Goal: Task Accomplishment & Management: Manage account settings

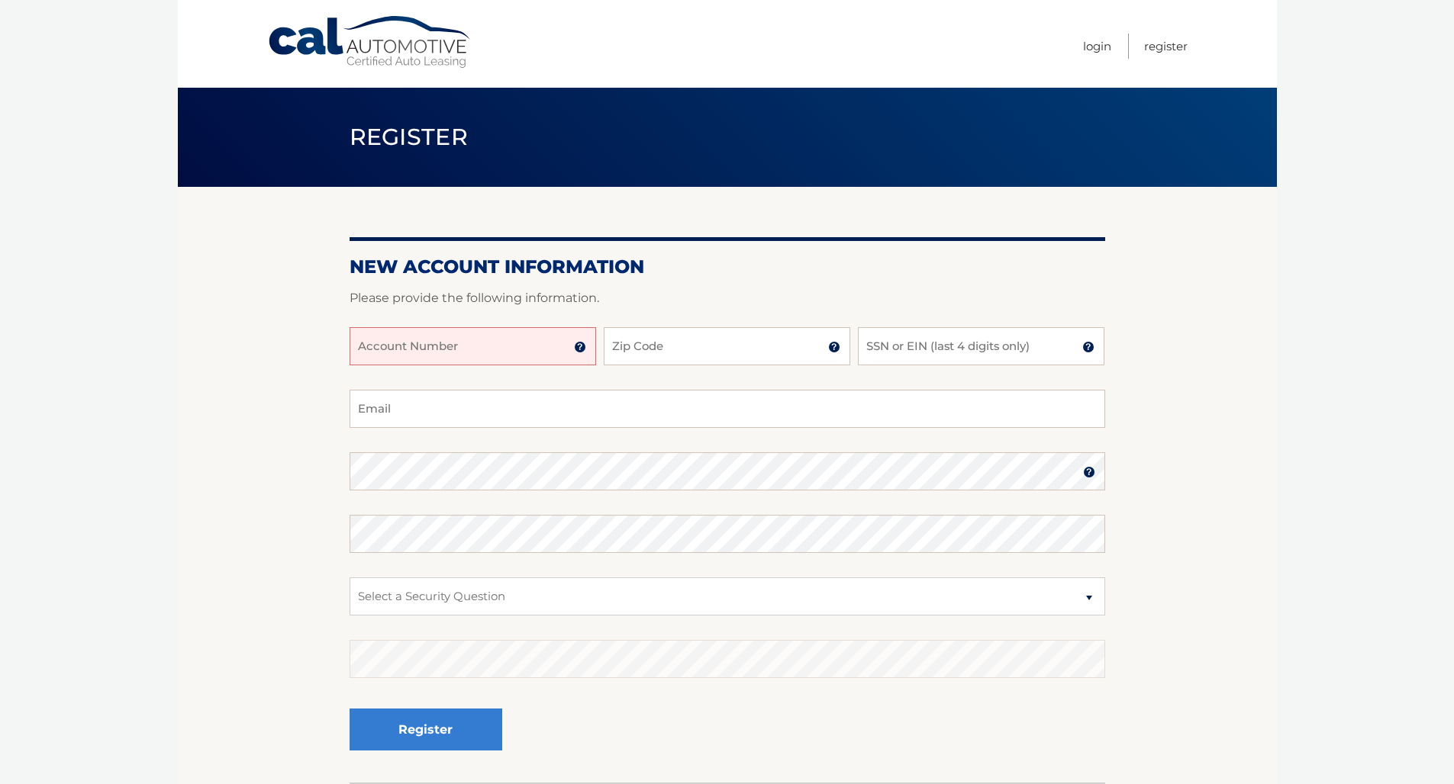
click at [572, 350] on input "Account Number" at bounding box center [472, 346] width 246 height 38
type input "44456002105"
click at [752, 348] on input "Zip Code" at bounding box center [727, 346] width 246 height 38
type input "08057"
click at [935, 343] on input "SSN or EIN (last 4 digits only)" at bounding box center [981, 346] width 246 height 38
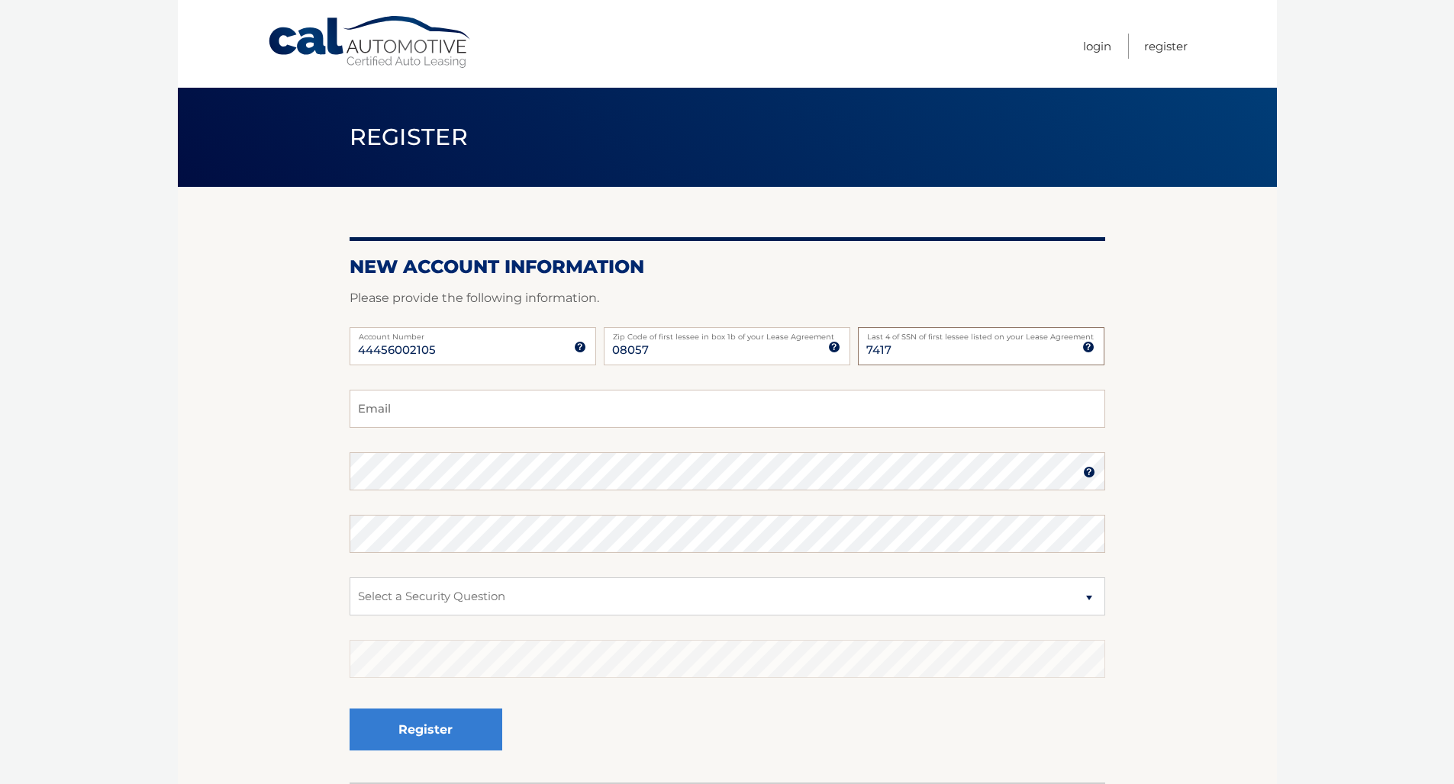
type input "7417"
click at [471, 399] on input "Email" at bounding box center [726, 409] width 755 height 38
type input "carrollwixted@gmail.como"
select select "2"
click at [596, 409] on input "carrollwixted@gmail.como" at bounding box center [726, 409] width 755 height 38
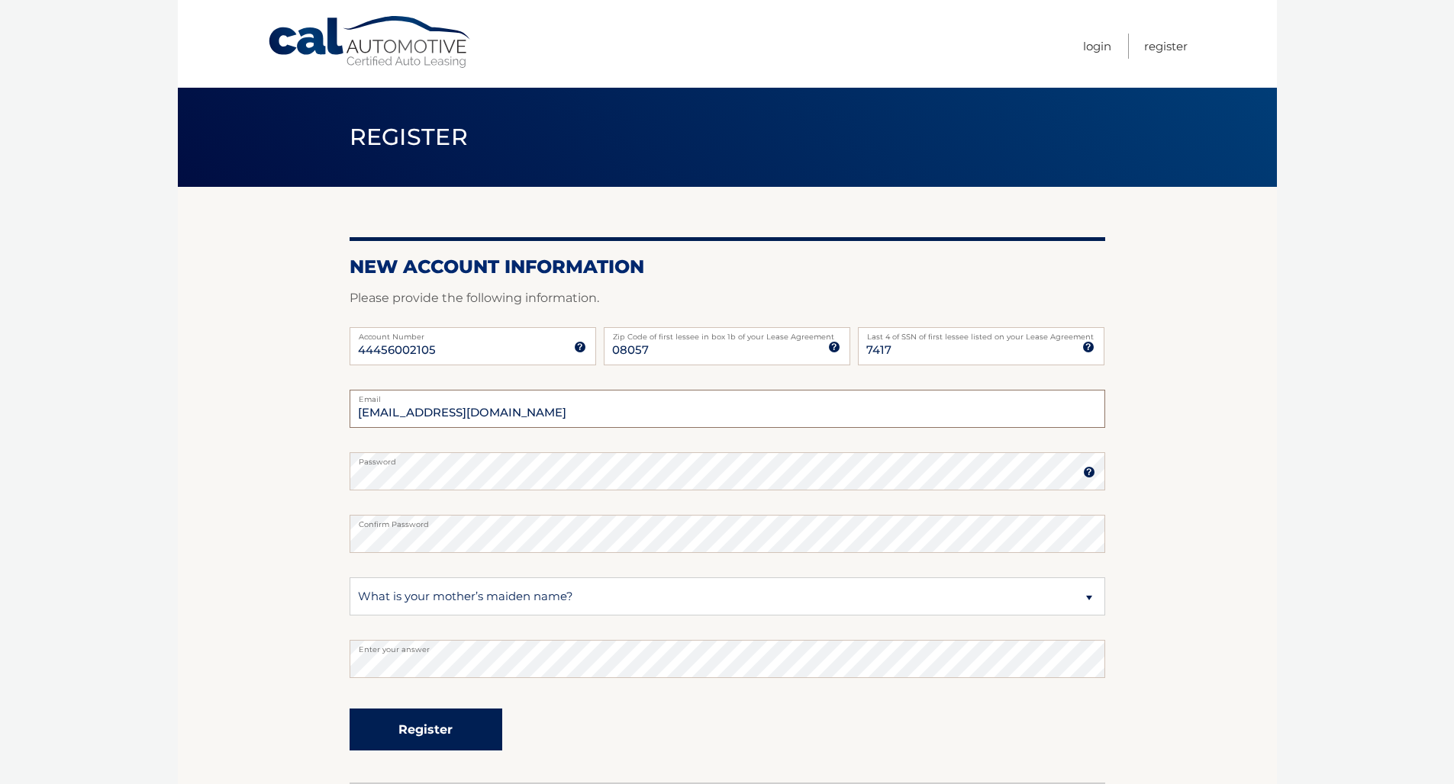
type input "carrollwixted@gmail.com"
click at [468, 732] on button "Register" at bounding box center [425, 730] width 153 height 42
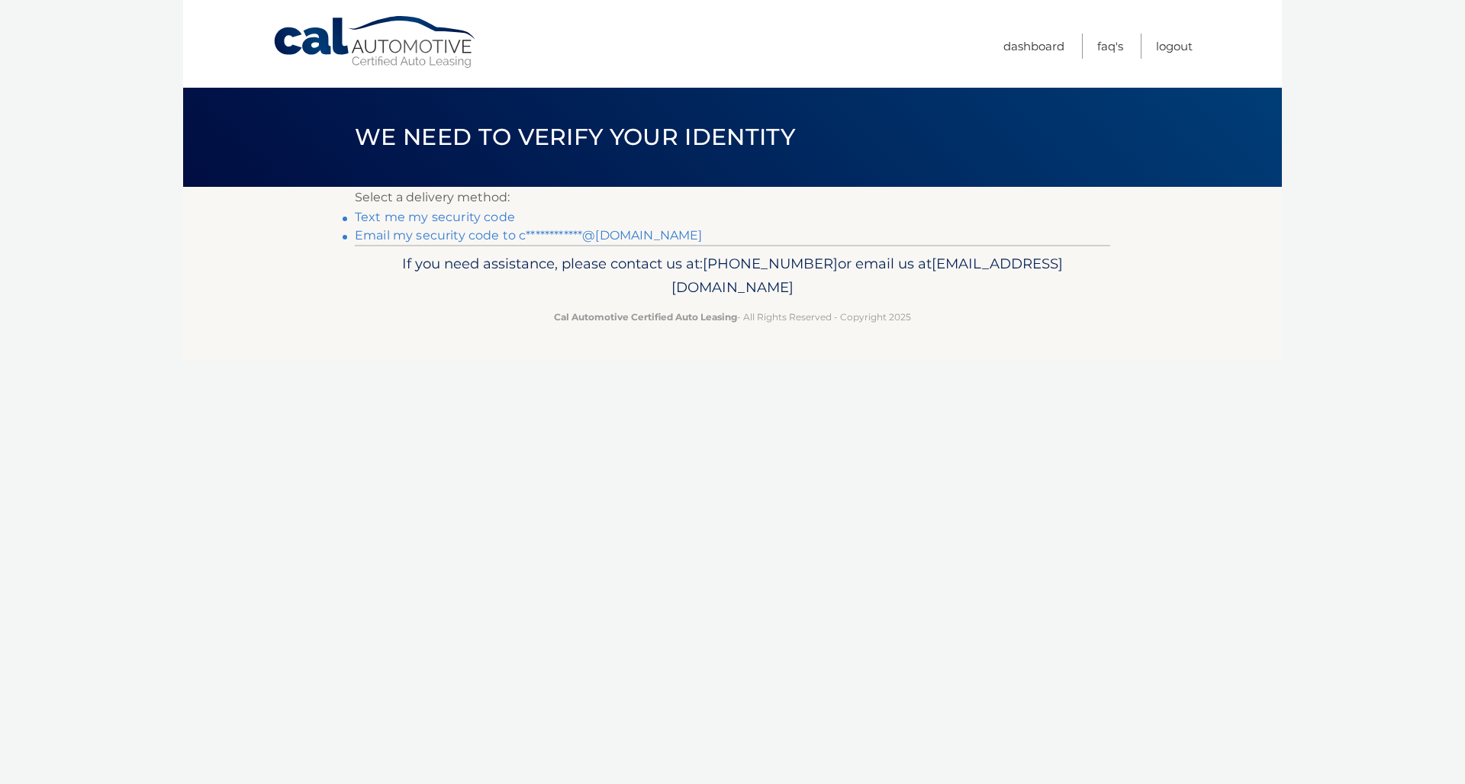
click at [448, 237] on link "**********" at bounding box center [528, 235] width 347 height 14
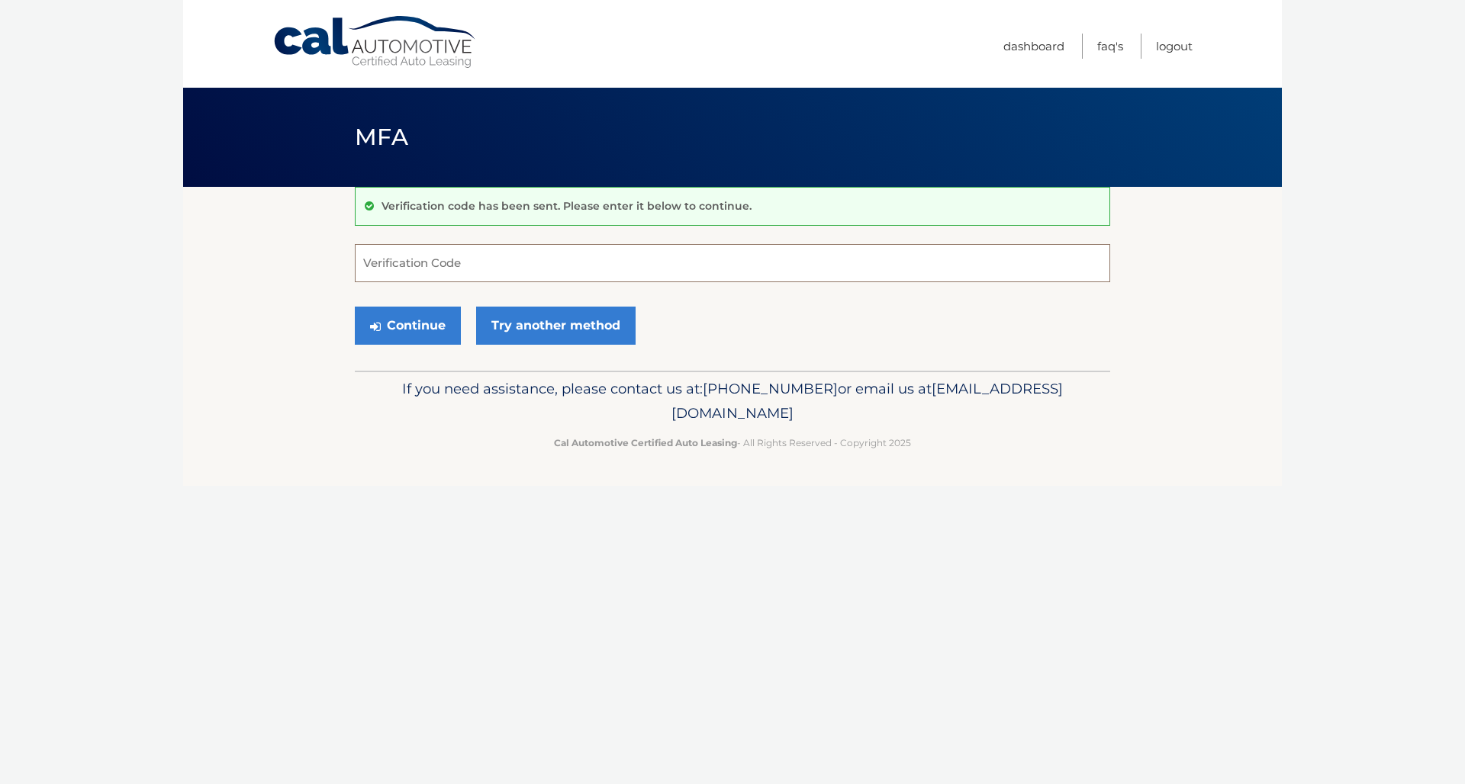
click at [906, 270] on input "Verification Code" at bounding box center [732, 263] width 755 height 38
type input "948587"
click at [380, 323] on icon "submit" at bounding box center [375, 326] width 11 height 12
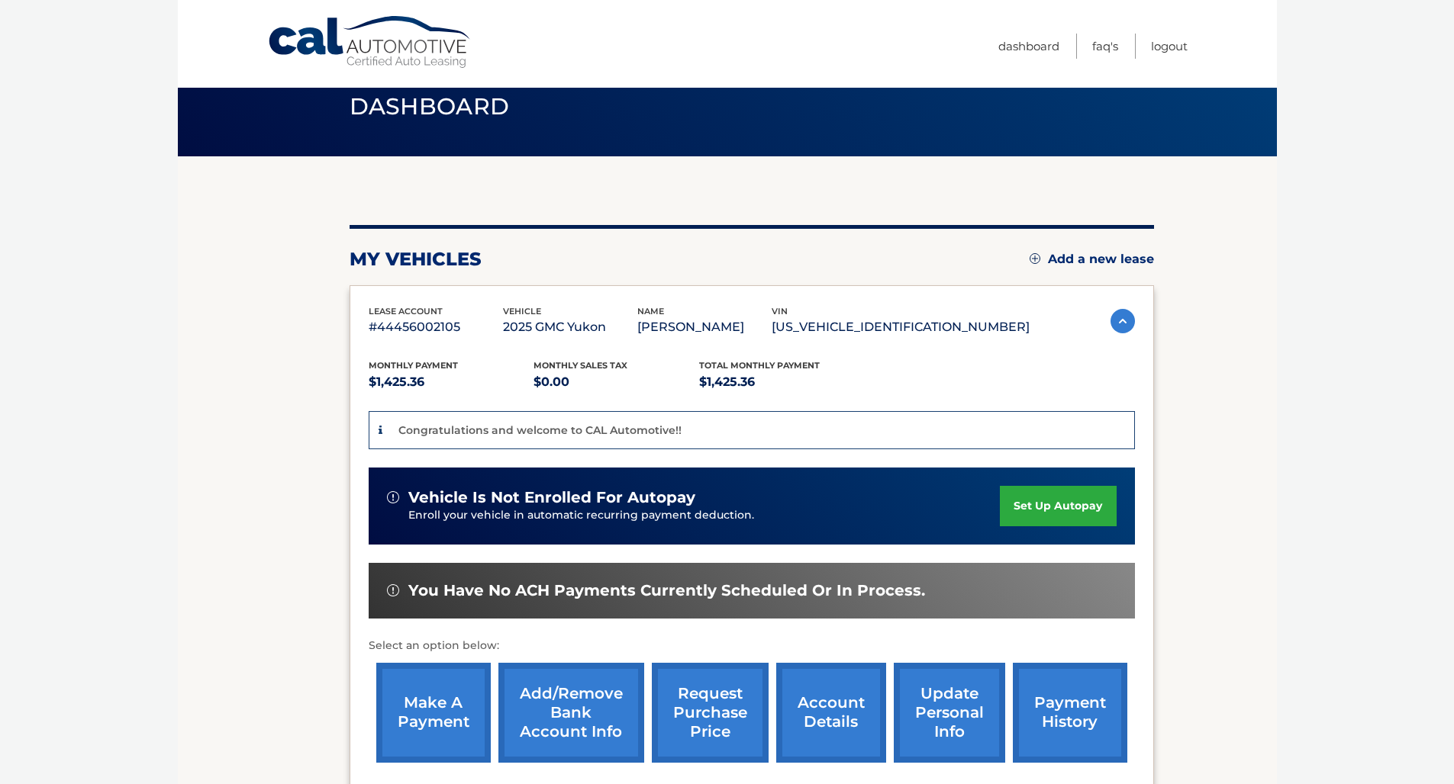
scroll to position [120, 0]
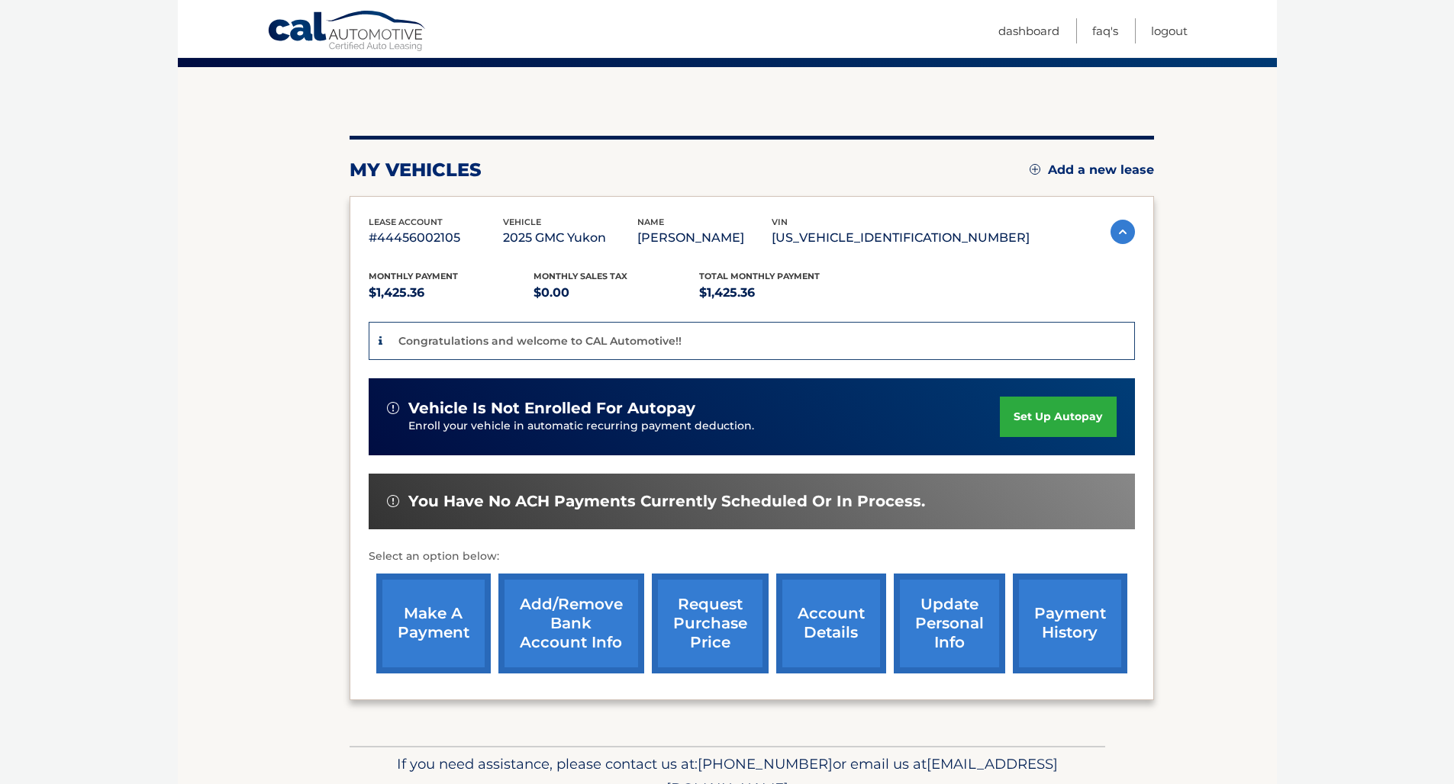
click at [1036, 423] on link "set up autopay" at bounding box center [1058, 417] width 116 height 40
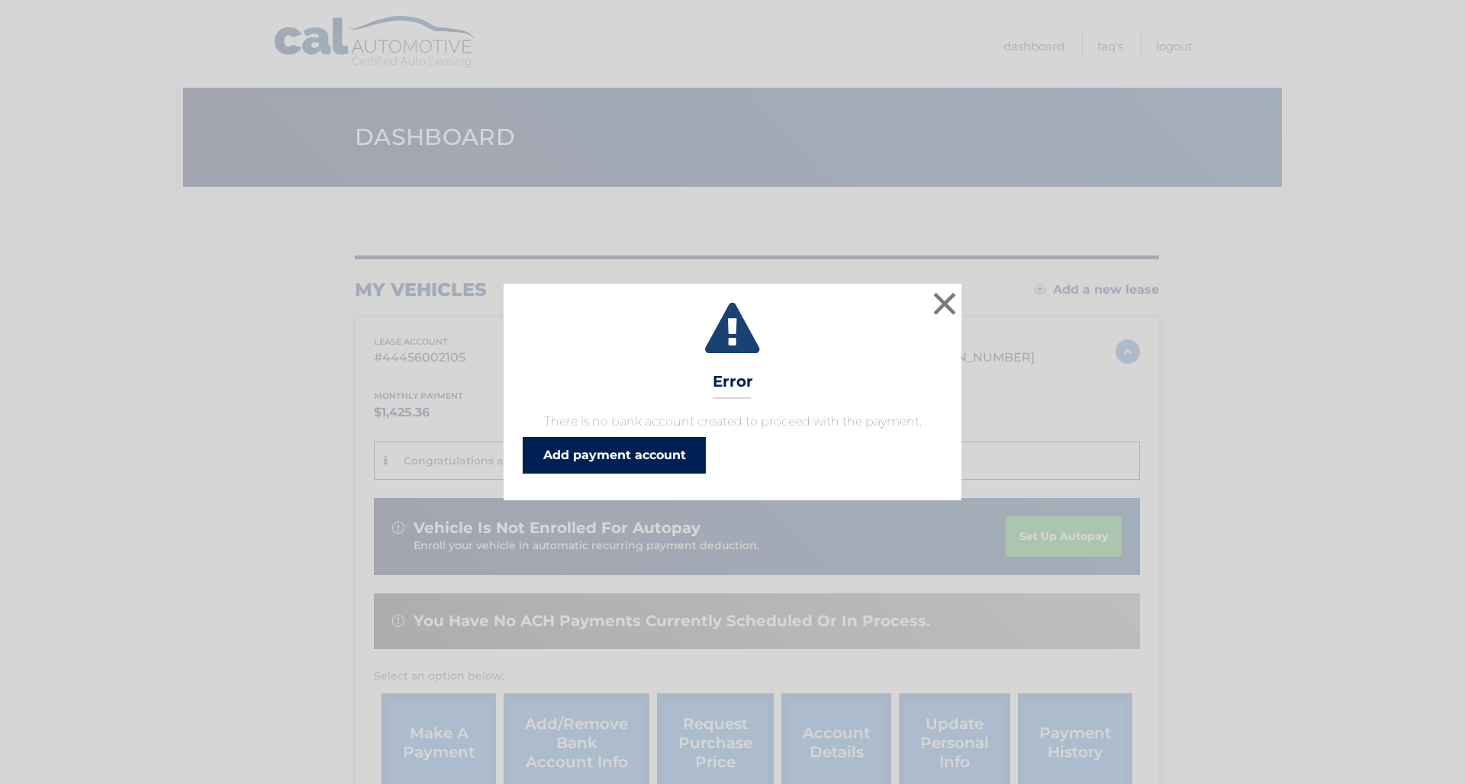
click at [678, 456] on link "Add payment account" at bounding box center [614, 455] width 183 height 37
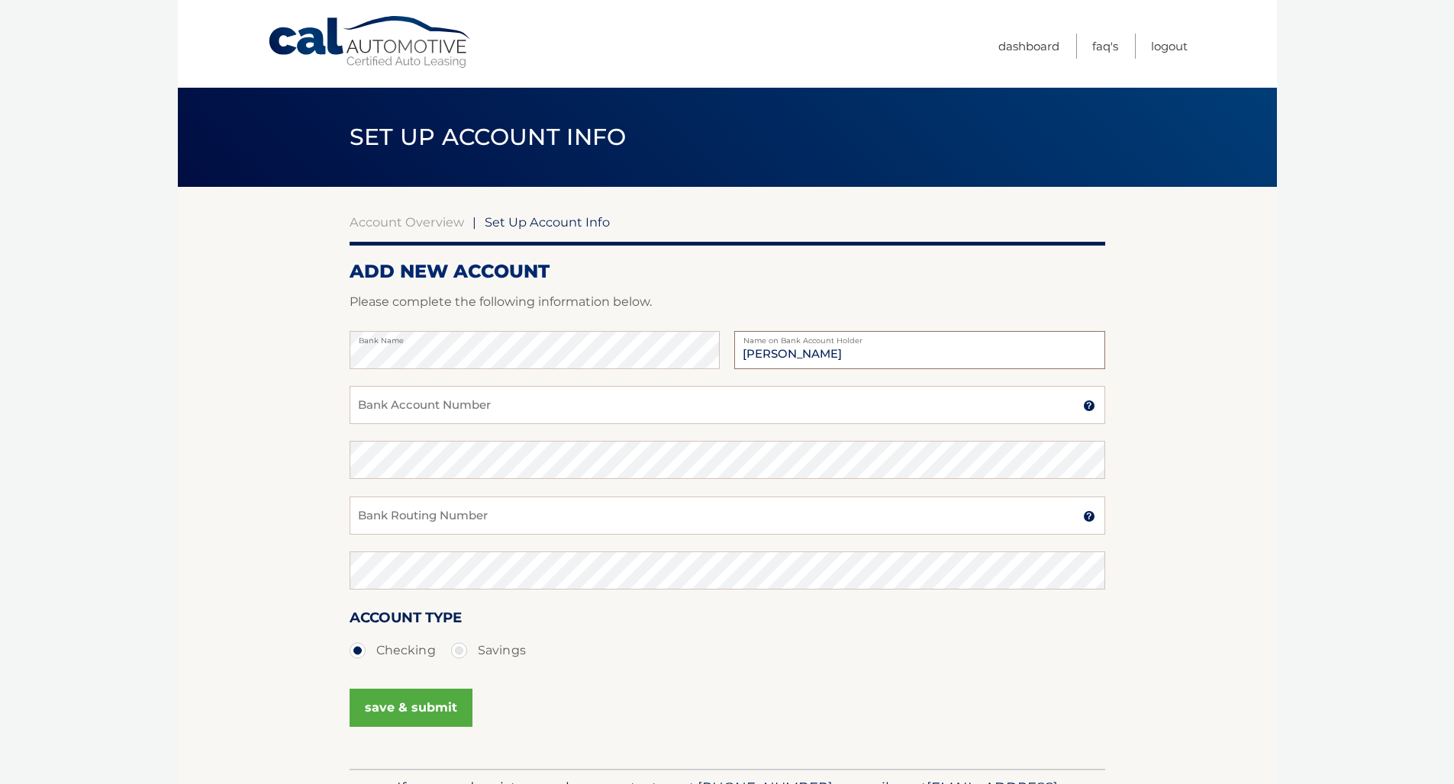
type input "[PERSON_NAME]"
click at [496, 404] on input "Bank Account Number" at bounding box center [726, 405] width 755 height 38
type input "3746837834"
click at [504, 520] on input "Bank Routing Number" at bounding box center [726, 516] width 755 height 38
type input "031000503"
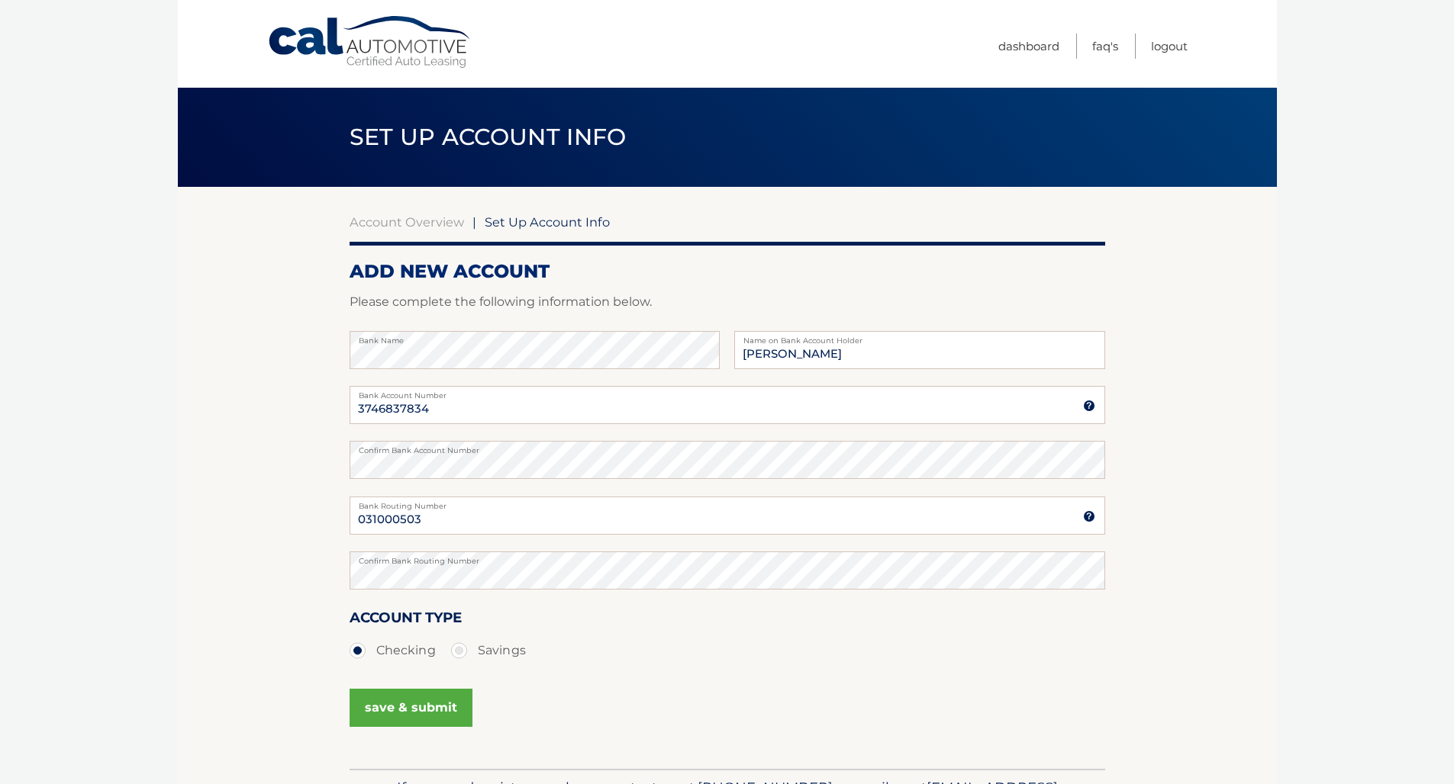
click at [425, 712] on button "save & submit" at bounding box center [410, 708] width 123 height 38
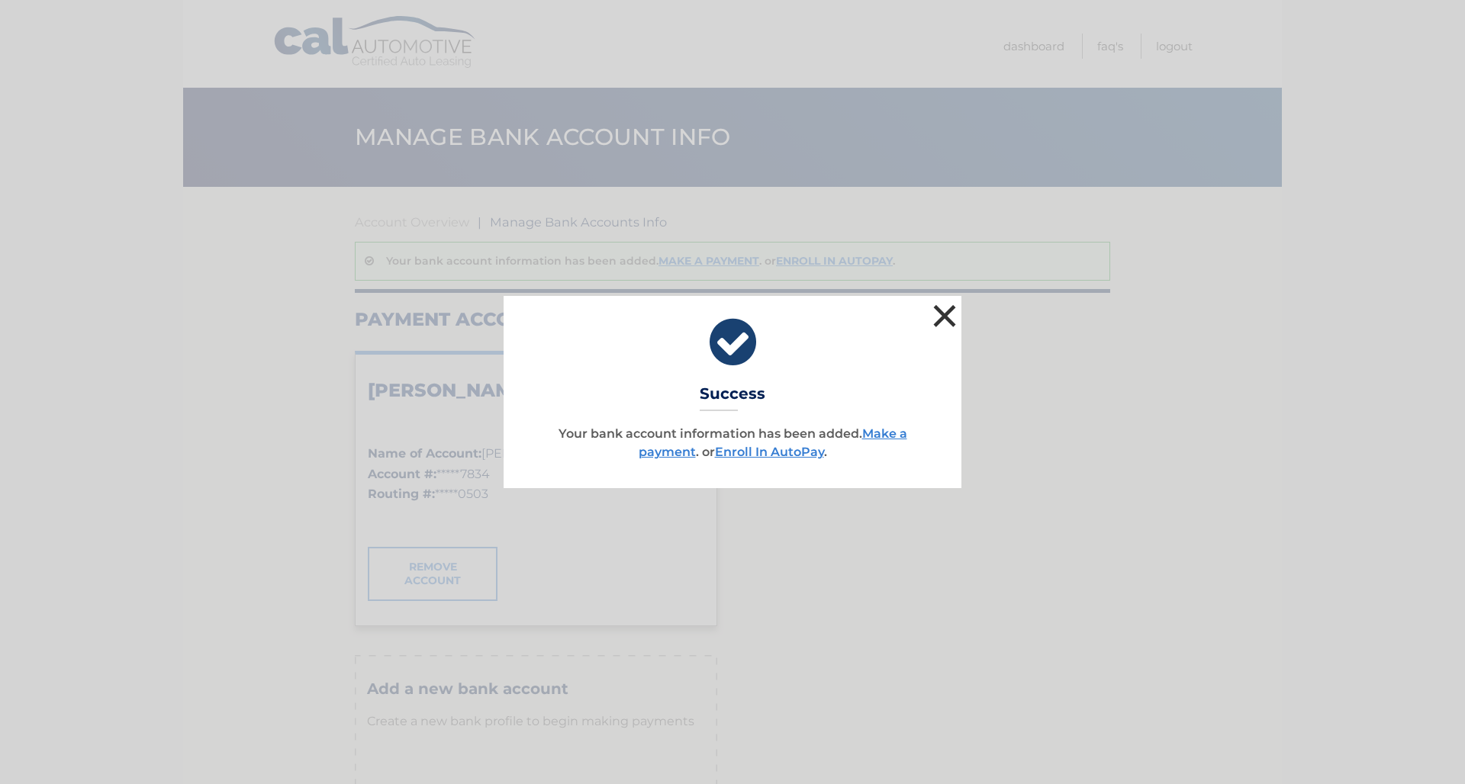
click at [939, 318] on button "×" at bounding box center [944, 316] width 31 height 31
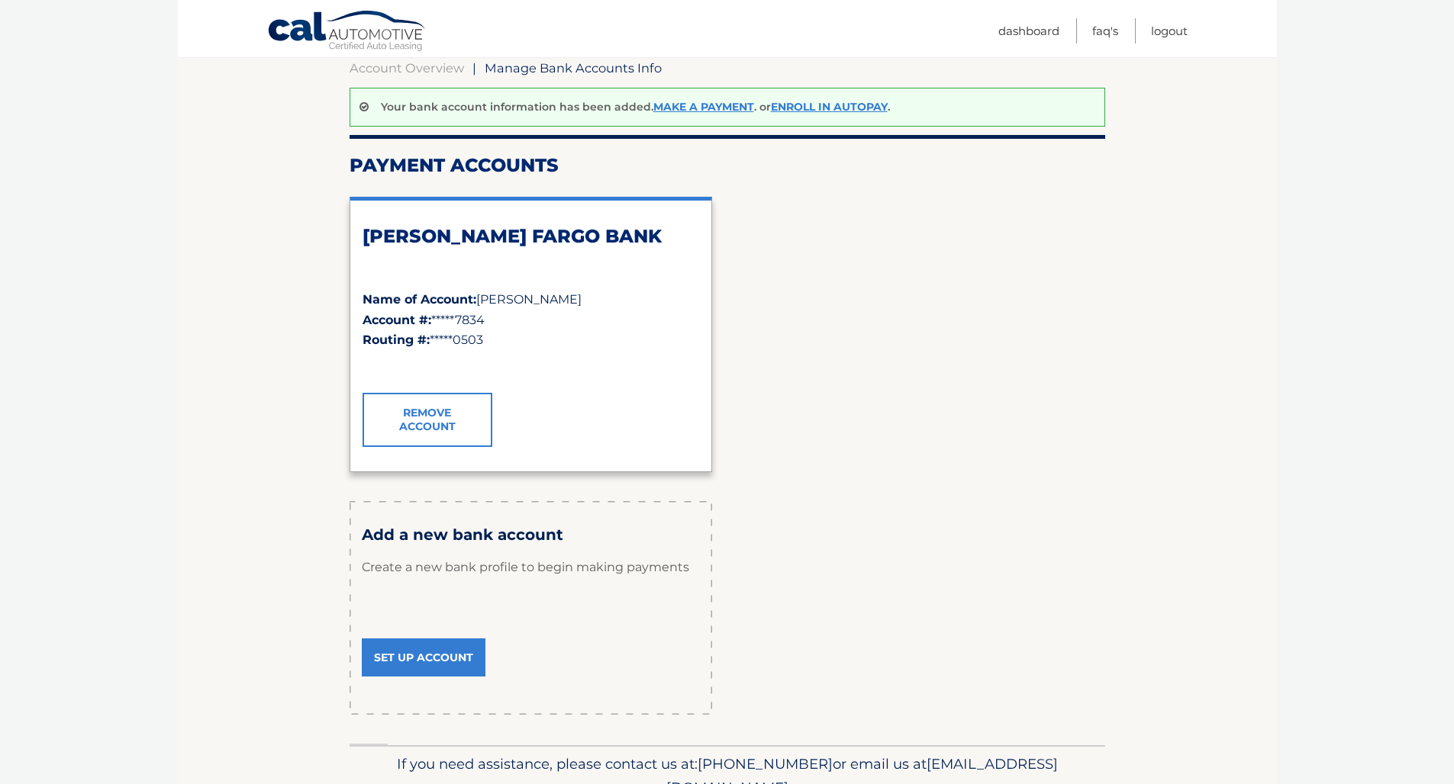
scroll to position [229, 0]
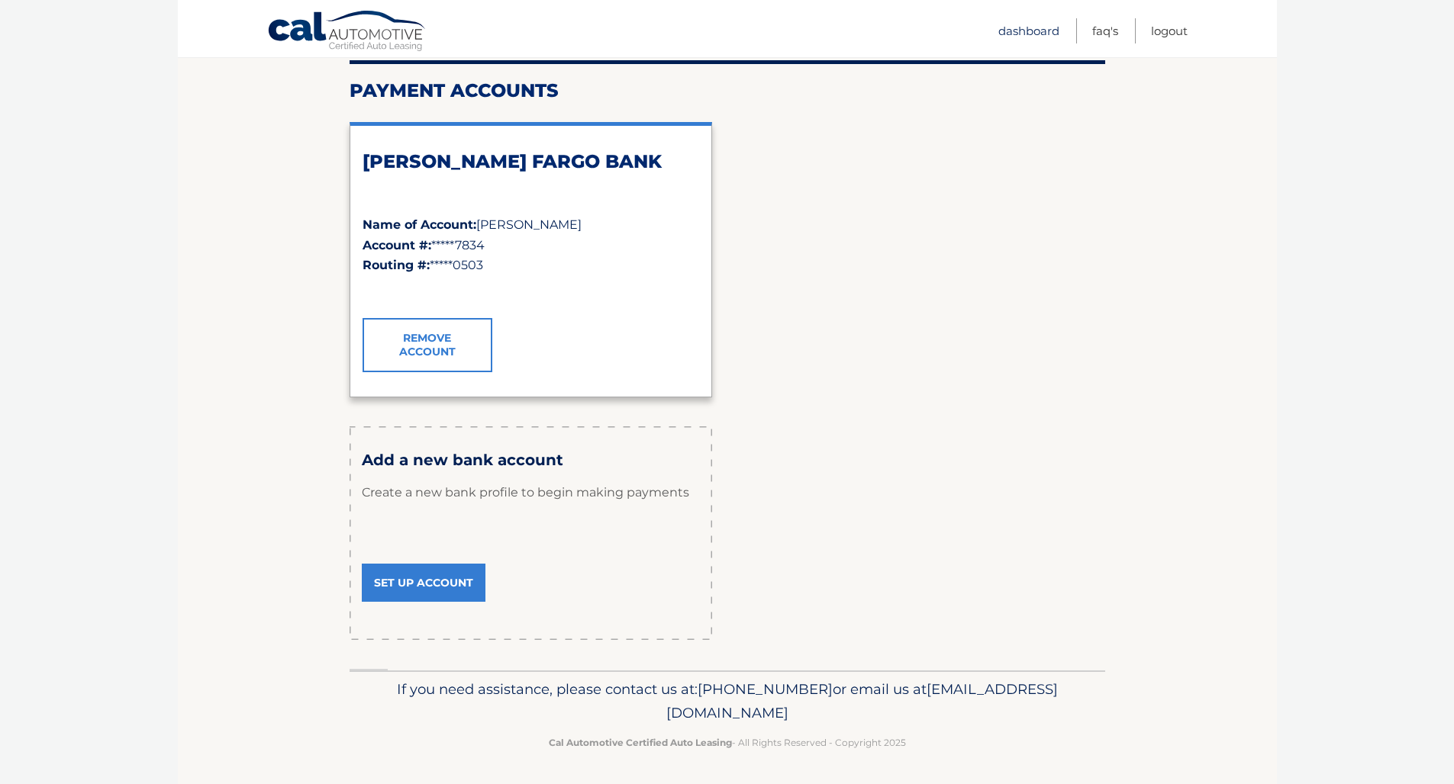
click at [1034, 31] on link "Dashboard" at bounding box center [1028, 30] width 61 height 25
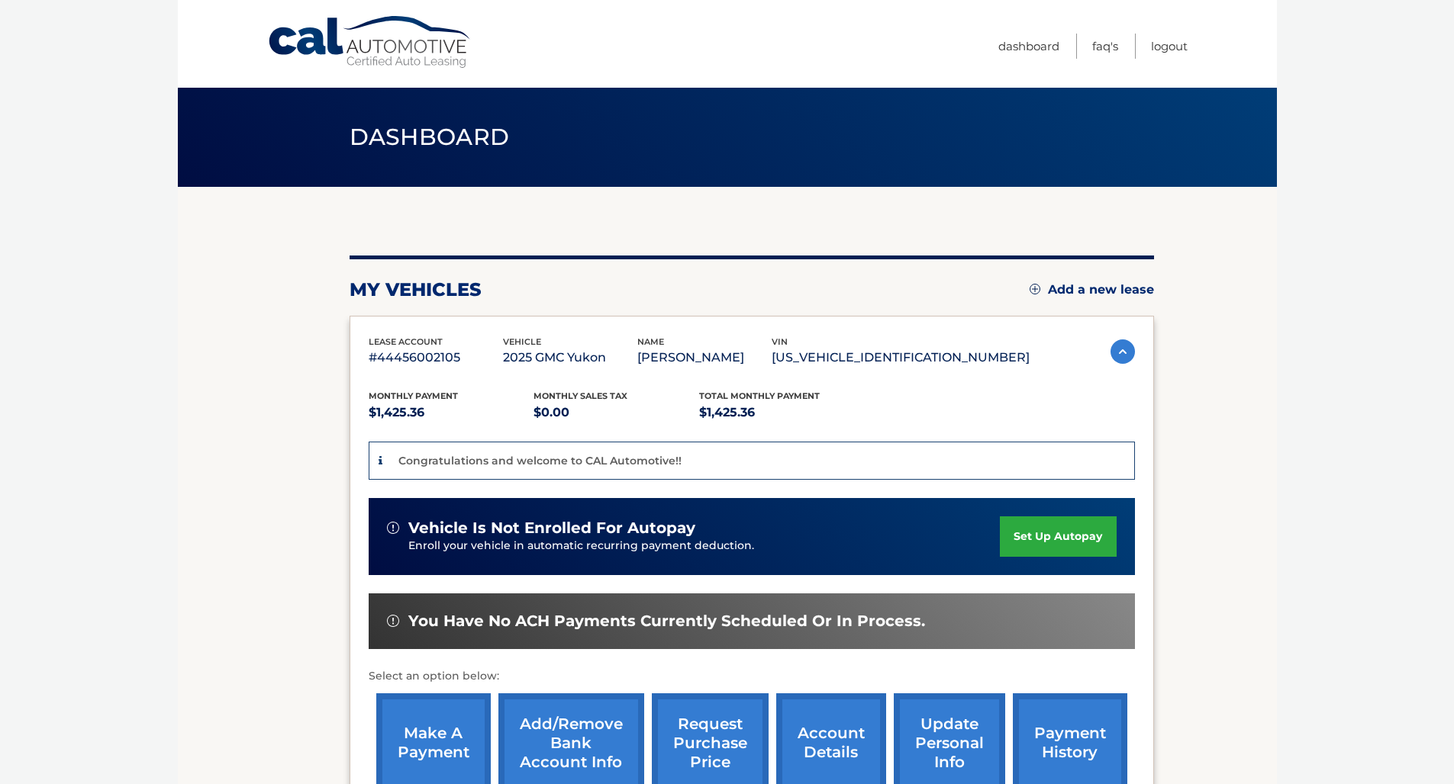
scroll to position [193, 0]
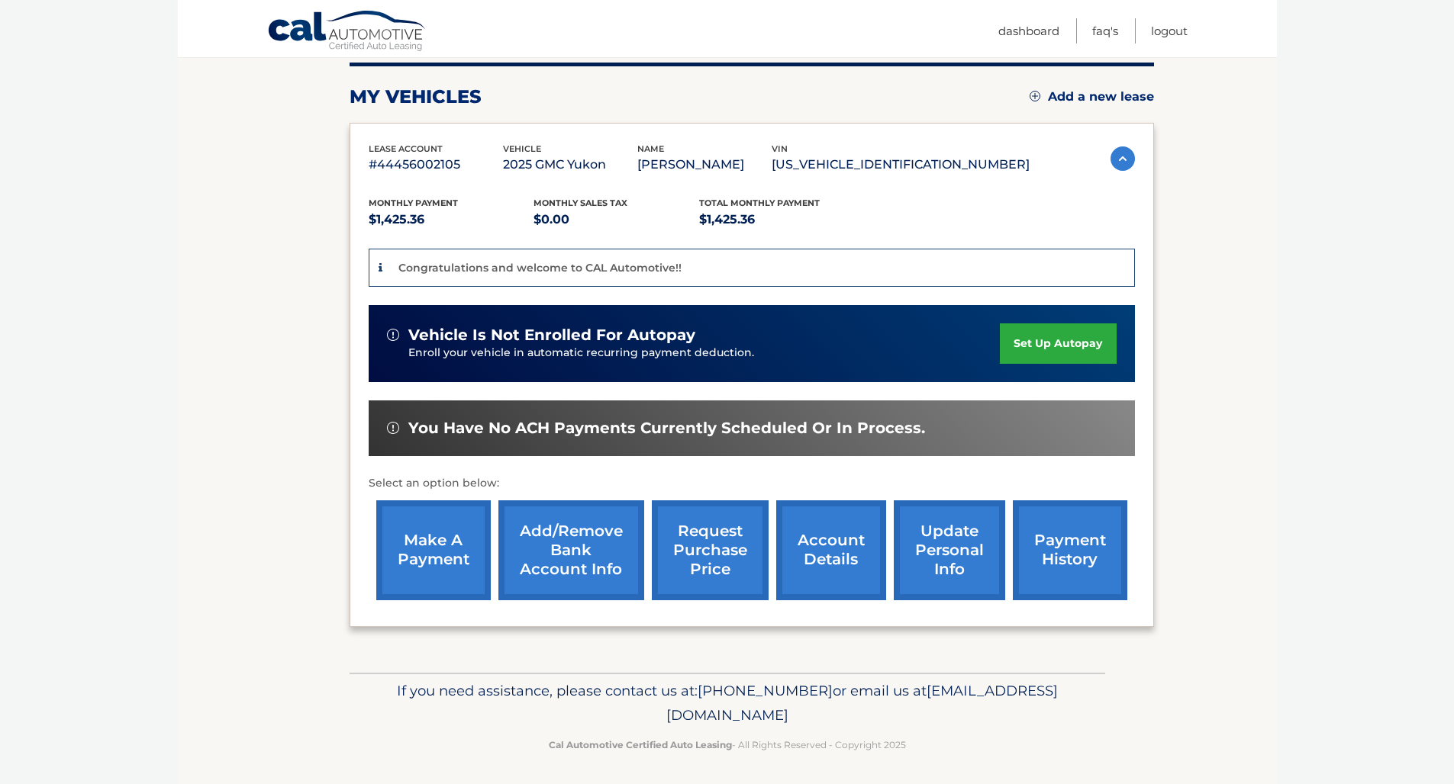
click at [1067, 343] on link "set up autopay" at bounding box center [1058, 344] width 116 height 40
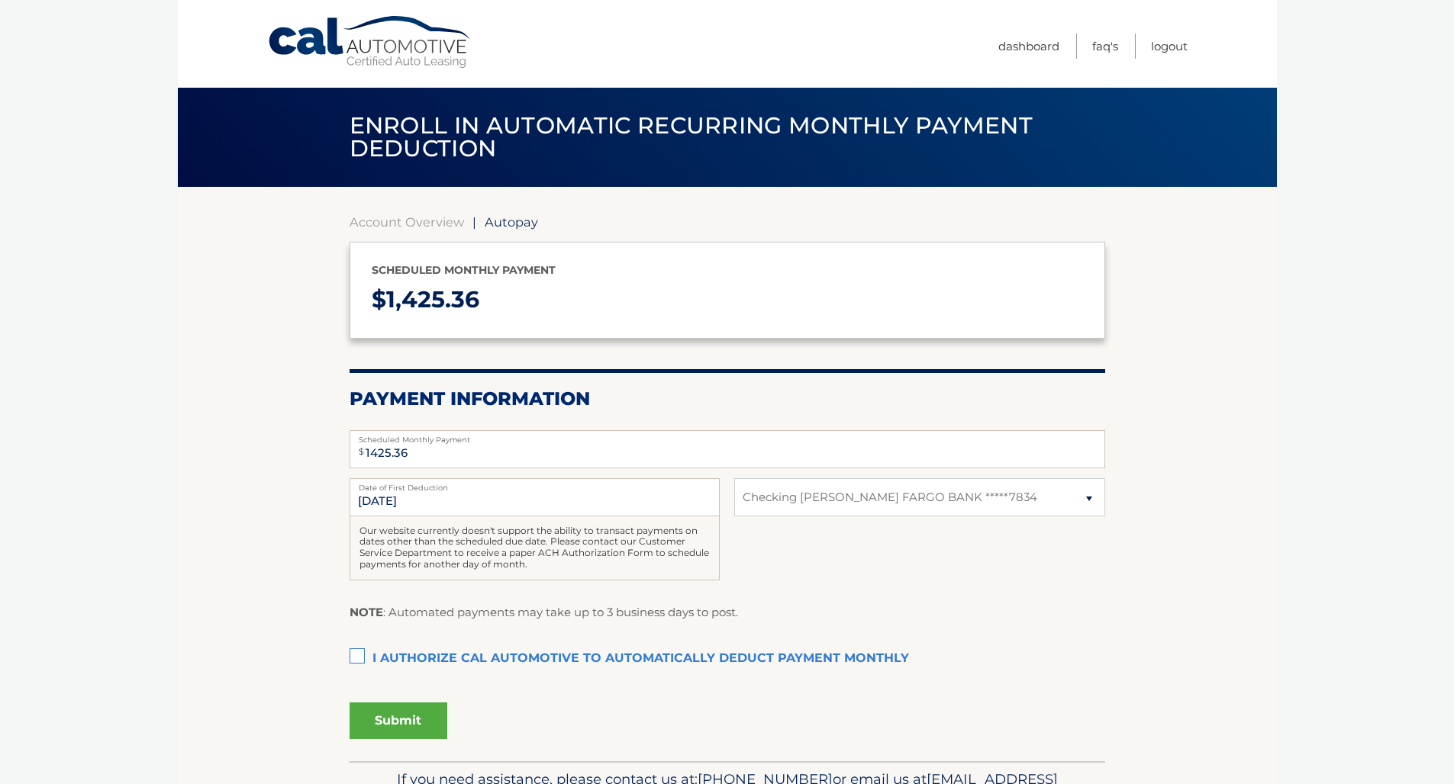
select select "ZmEzMTMxOTgtOGU1OS00MTg2LThhNGQtMjlkYmFlMzAxMzE2"
click at [356, 651] on label "I authorize cal automotive to automatically deduct payment monthly This checkbo…" at bounding box center [726, 659] width 755 height 31
click at [0, 0] on input "I authorize cal automotive to automatically deduct payment monthly This checkbo…" at bounding box center [0, 0] width 0 height 0
click at [404, 721] on button "Submit" at bounding box center [398, 721] width 98 height 37
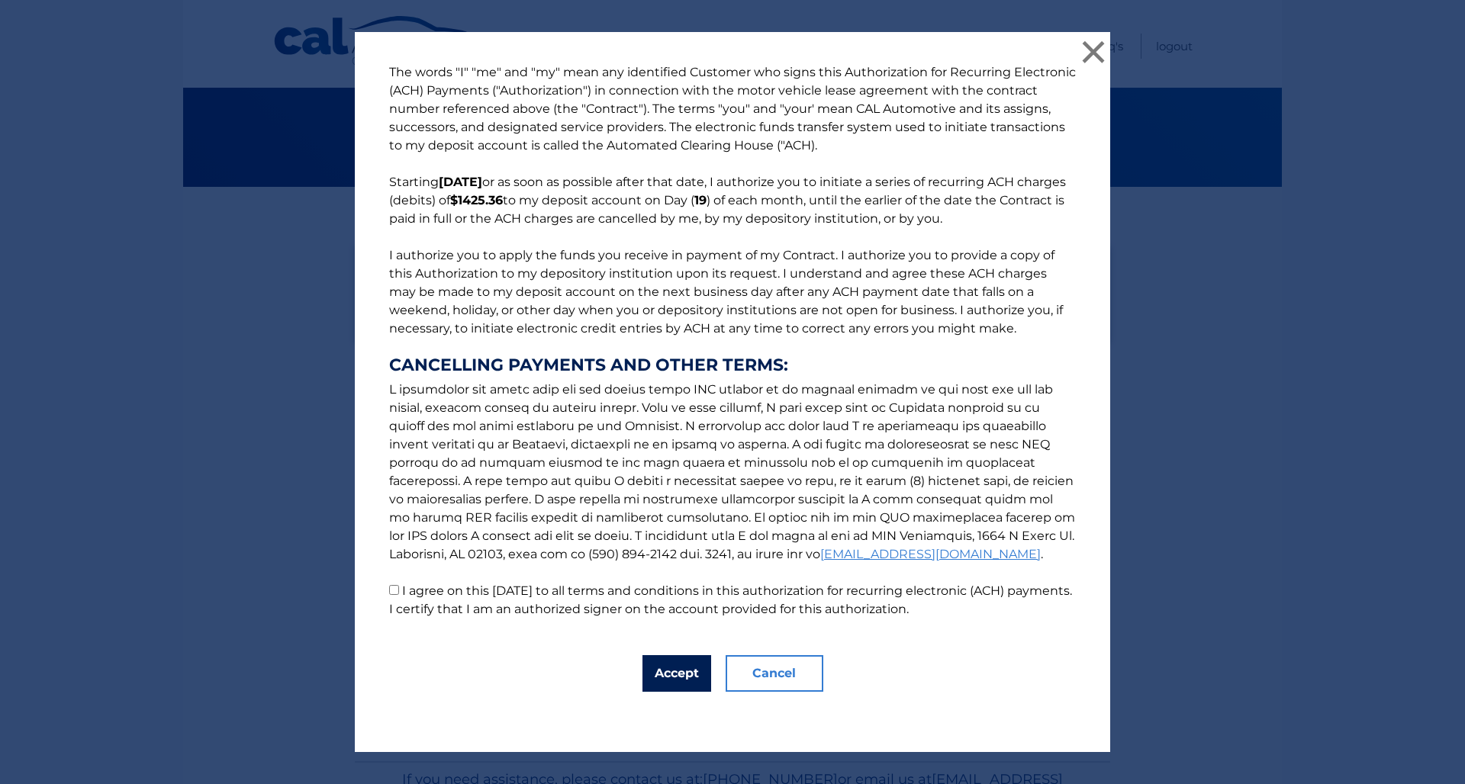
click at [668, 680] on button "Accept" at bounding box center [676, 673] width 69 height 37
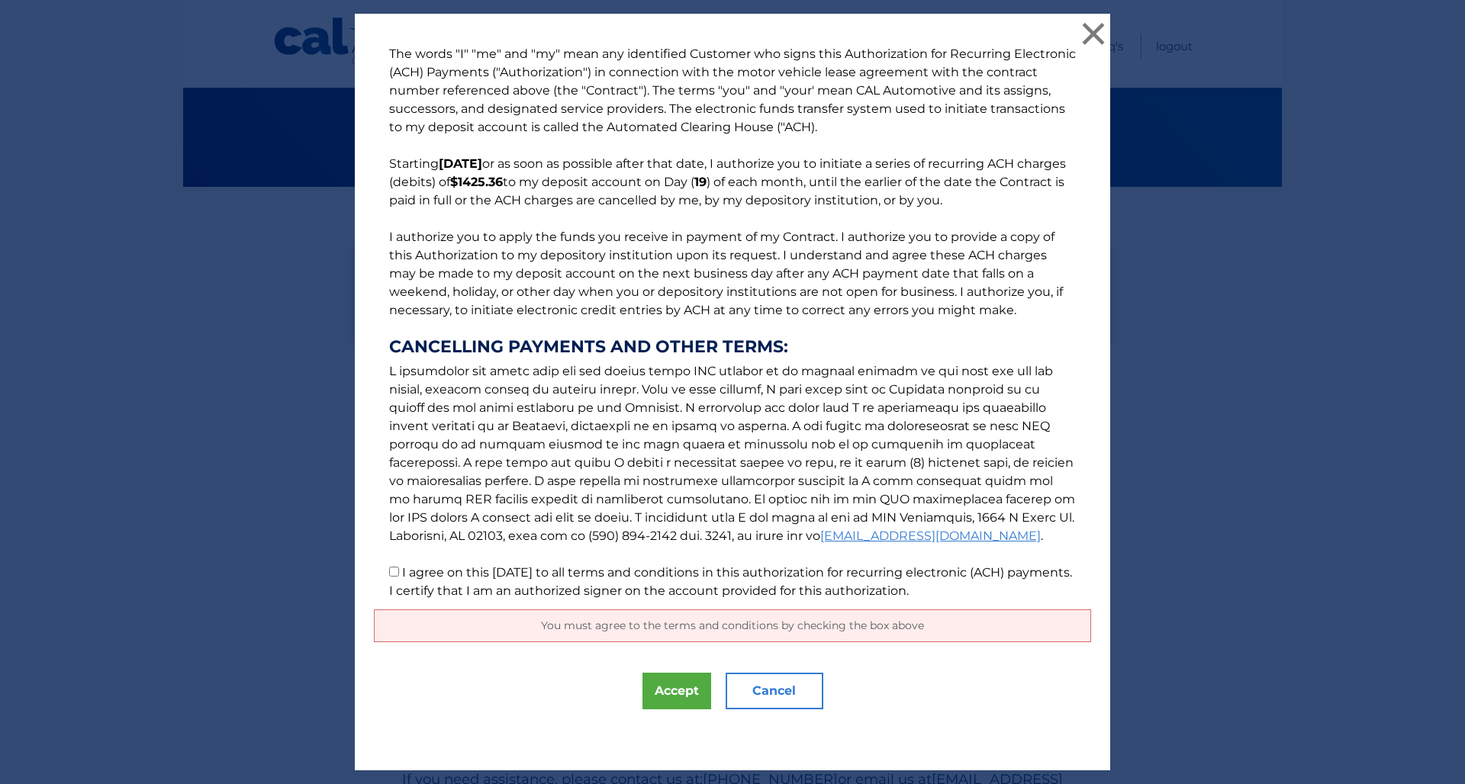
click at [389, 571] on input "I agree on this [DATE] to all terms and conditions in this authorization for re…" at bounding box center [394, 572] width 10 height 10
checkbox input "true"
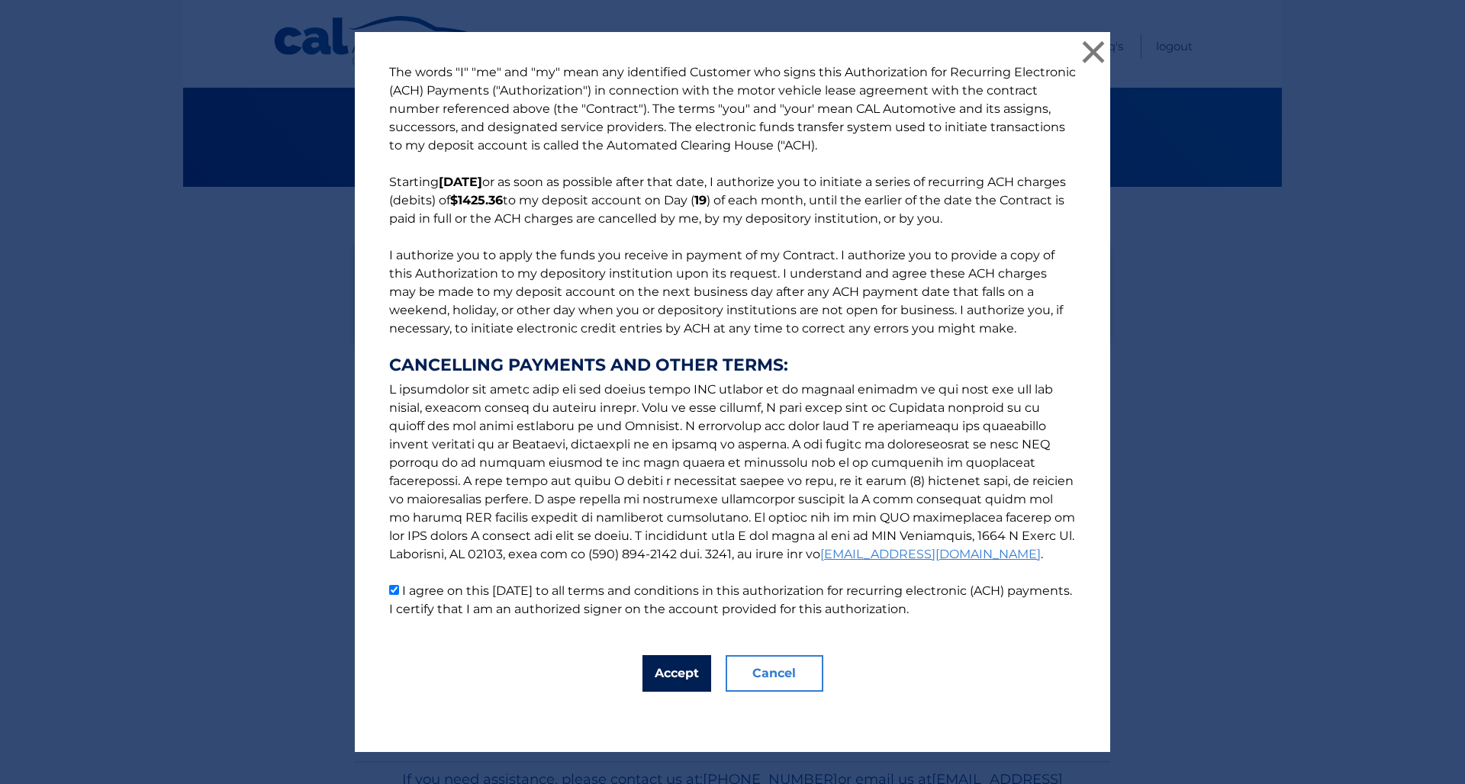
click at [657, 681] on button "Accept" at bounding box center [676, 673] width 69 height 37
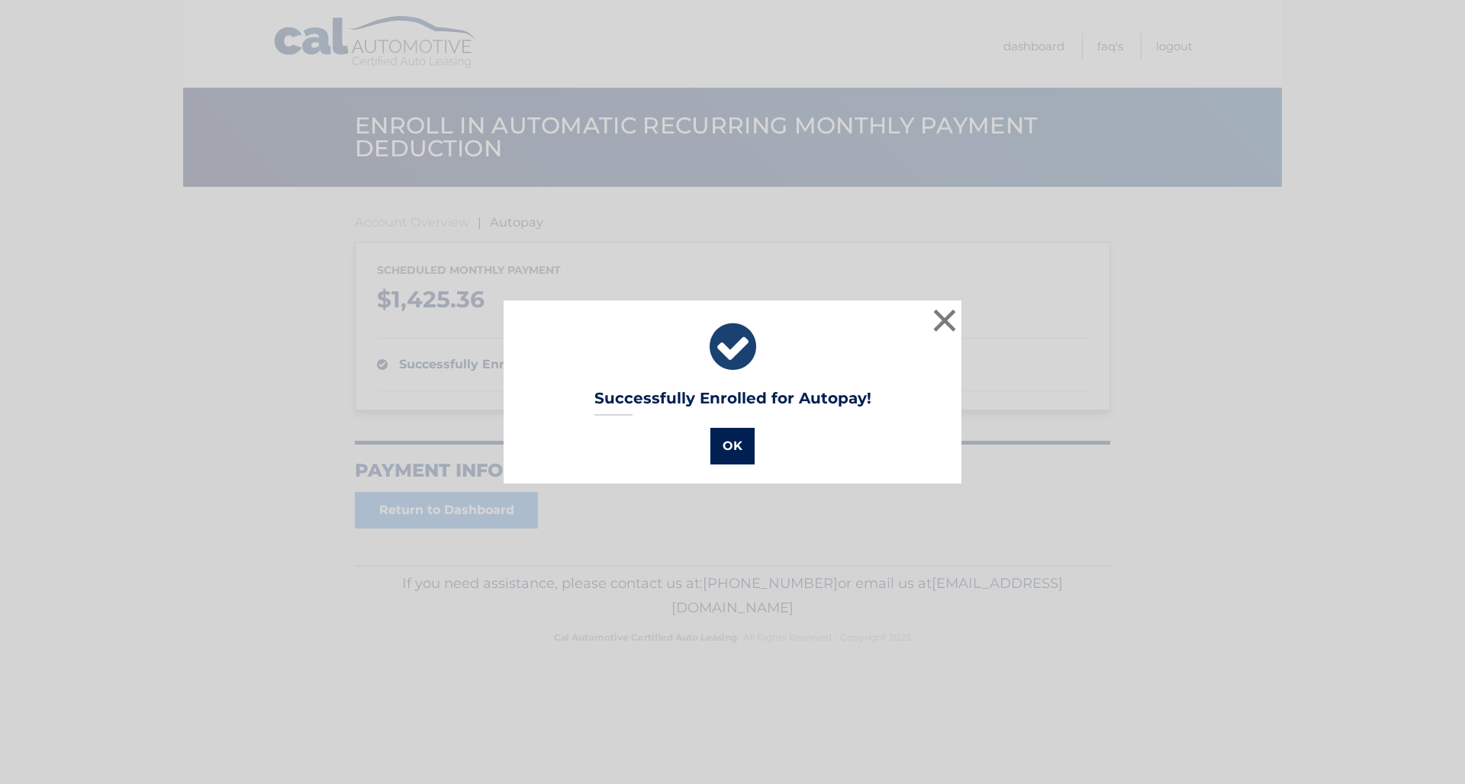
click at [729, 457] on button "OK" at bounding box center [732, 446] width 44 height 37
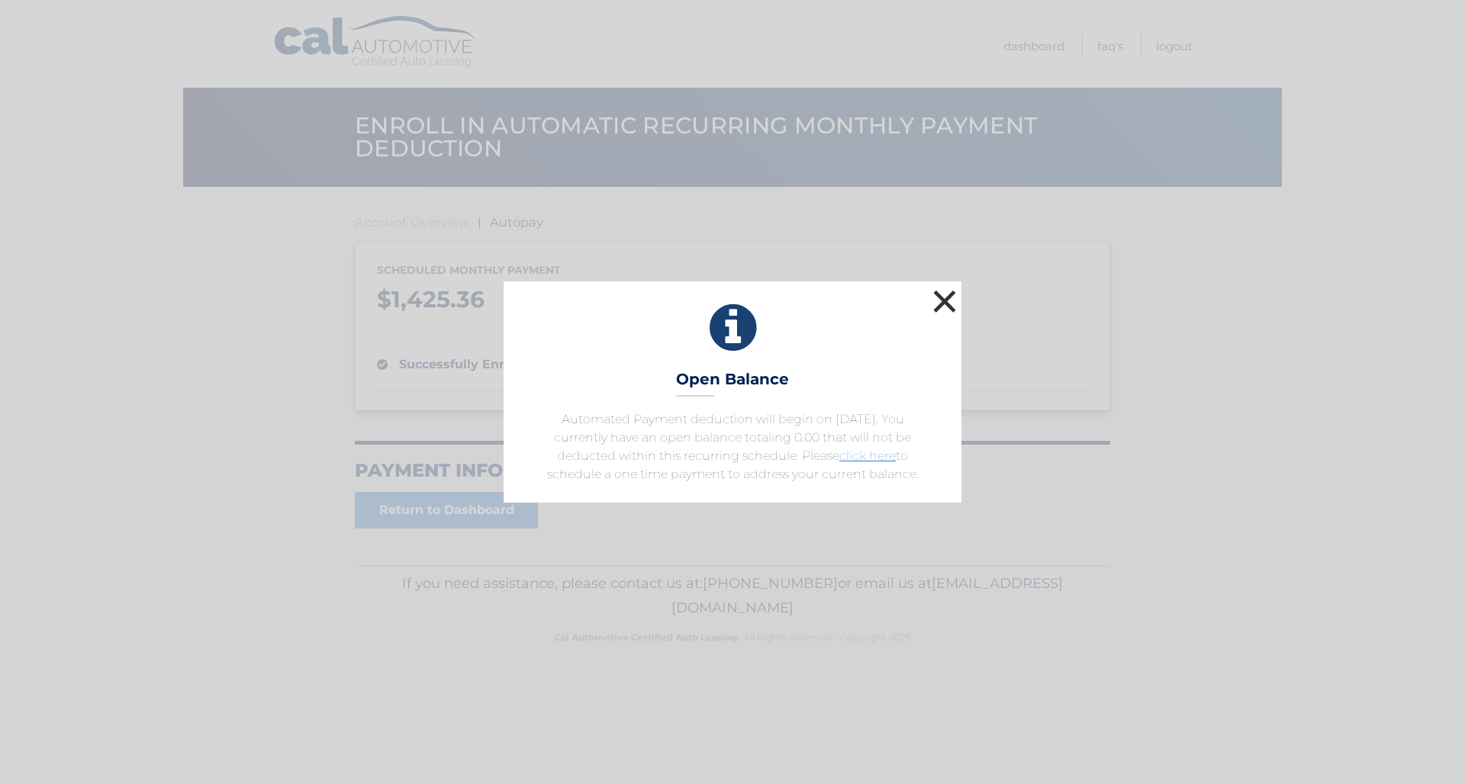
click at [944, 304] on button "×" at bounding box center [944, 301] width 31 height 31
